Goal: Task Accomplishment & Management: Use online tool/utility

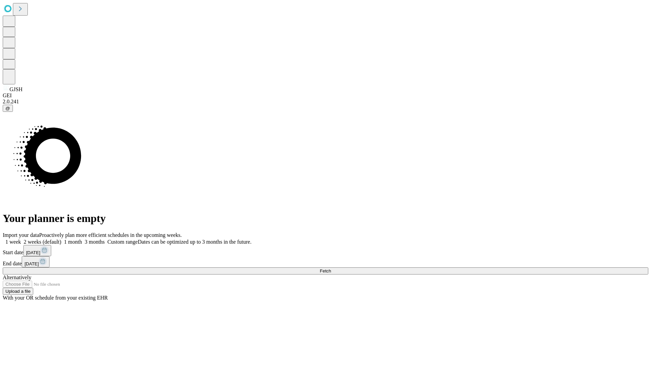
click at [331, 268] on span "Fetch" at bounding box center [325, 270] width 11 height 5
